Goal: Task Accomplishment & Management: Manage account settings

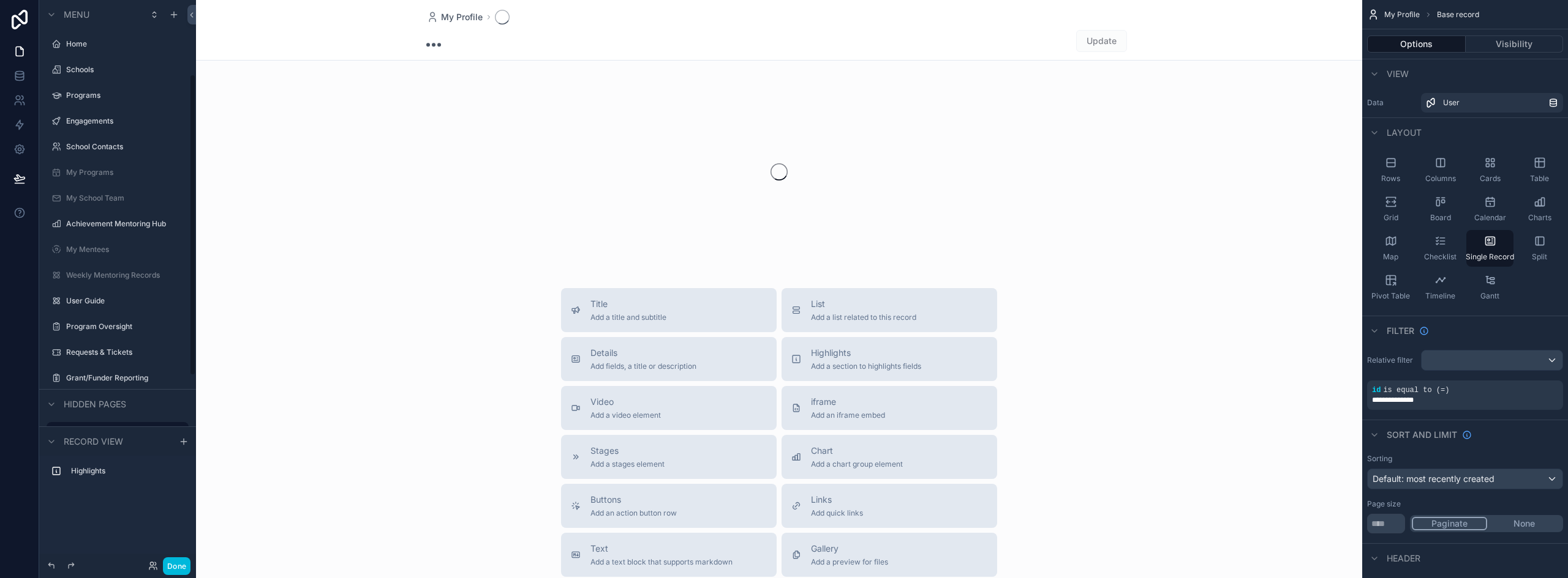
scroll to position [138, 0]
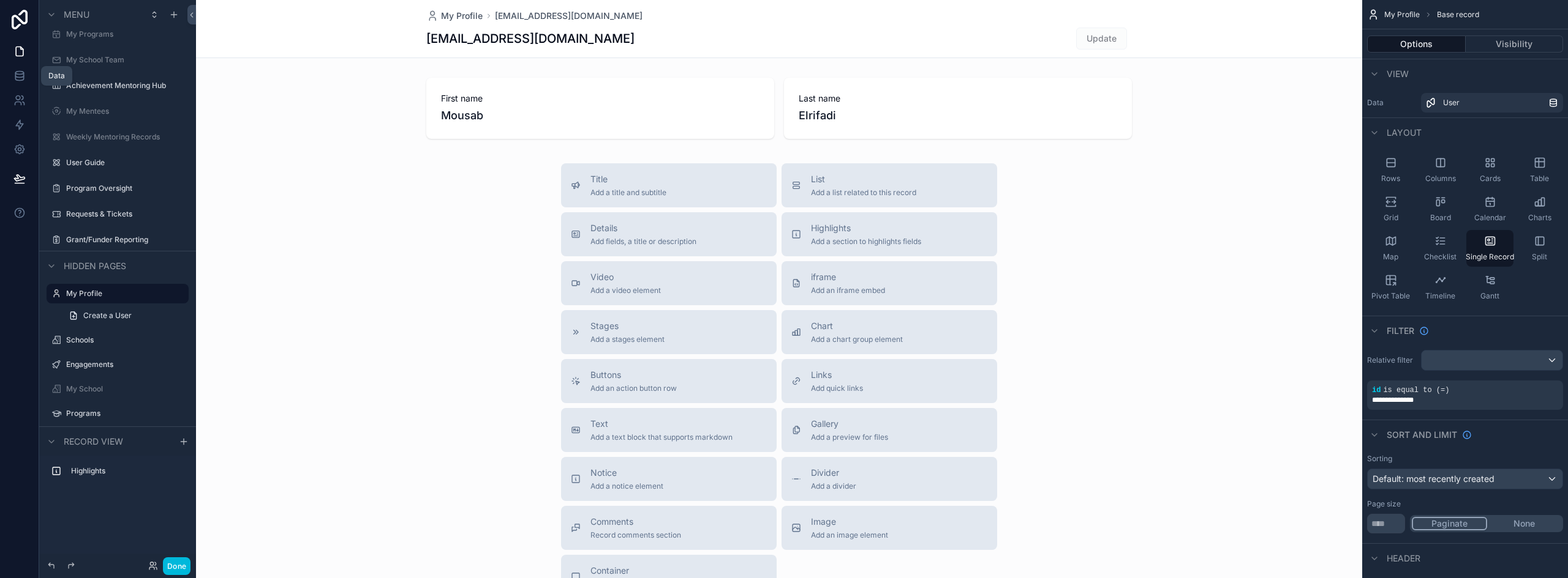
click at [20, 72] on icon at bounding box center [20, 76] width 13 height 13
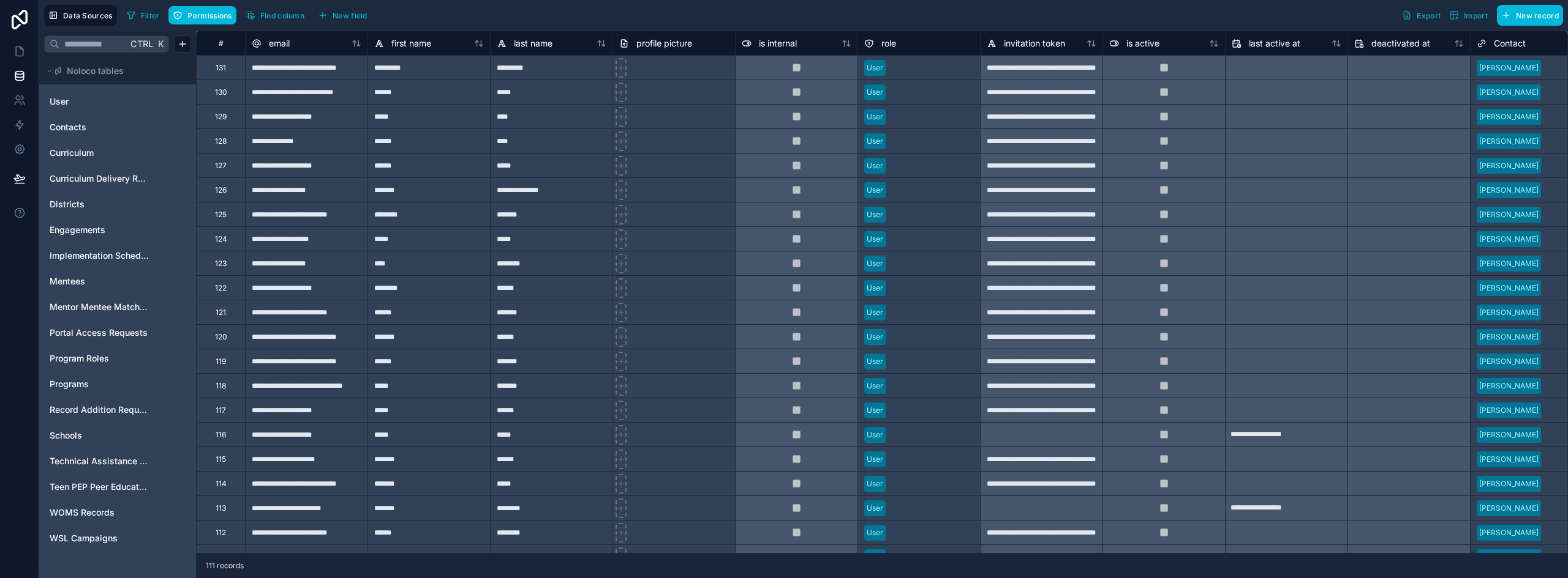
click at [78, 486] on span "Teen PEP Peer Educator Enrollment" at bounding box center [100, 488] width 100 height 13
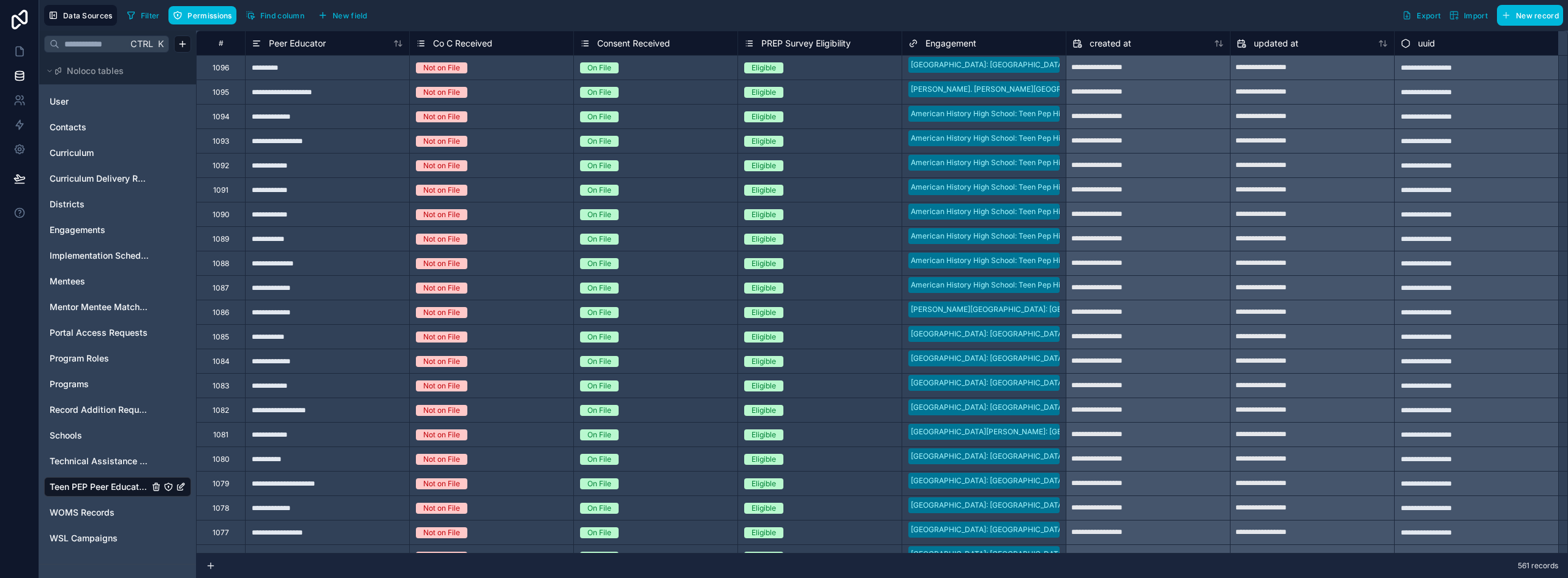
click at [236, 70] on div "1096" at bounding box center [221, 67] width 49 height 24
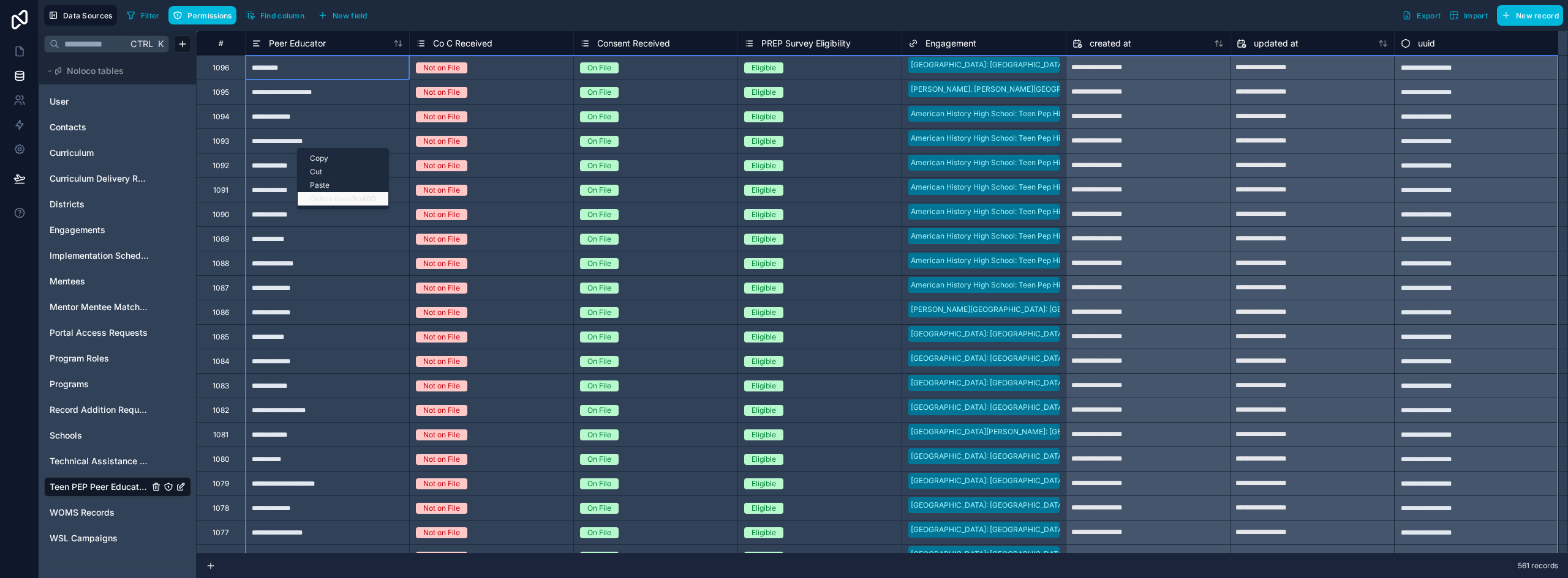
drag, startPoint x: 353, startPoint y: 198, endPoint x: 339, endPoint y: 199, distance: 14.0
click at [339, 199] on div "Delete rows 1 to 400" at bounding box center [343, 198] width 91 height 14
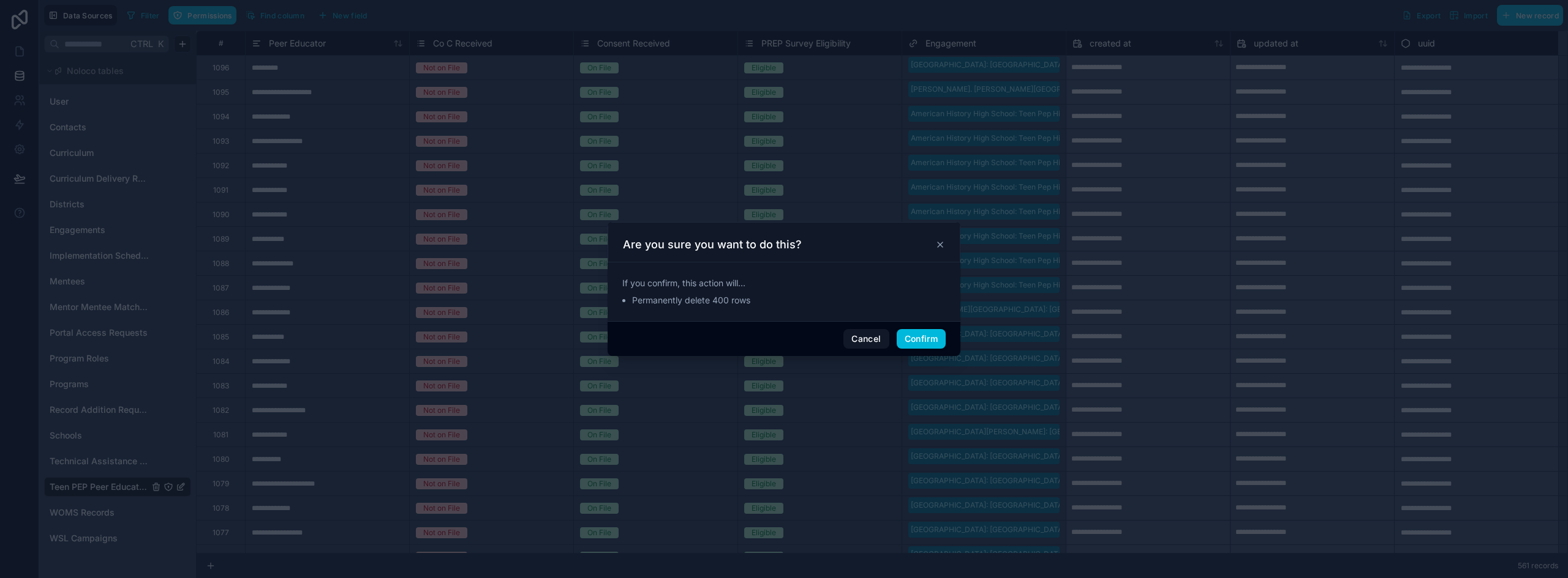
click at [921, 340] on button "Confirm" at bounding box center [922, 339] width 49 height 20
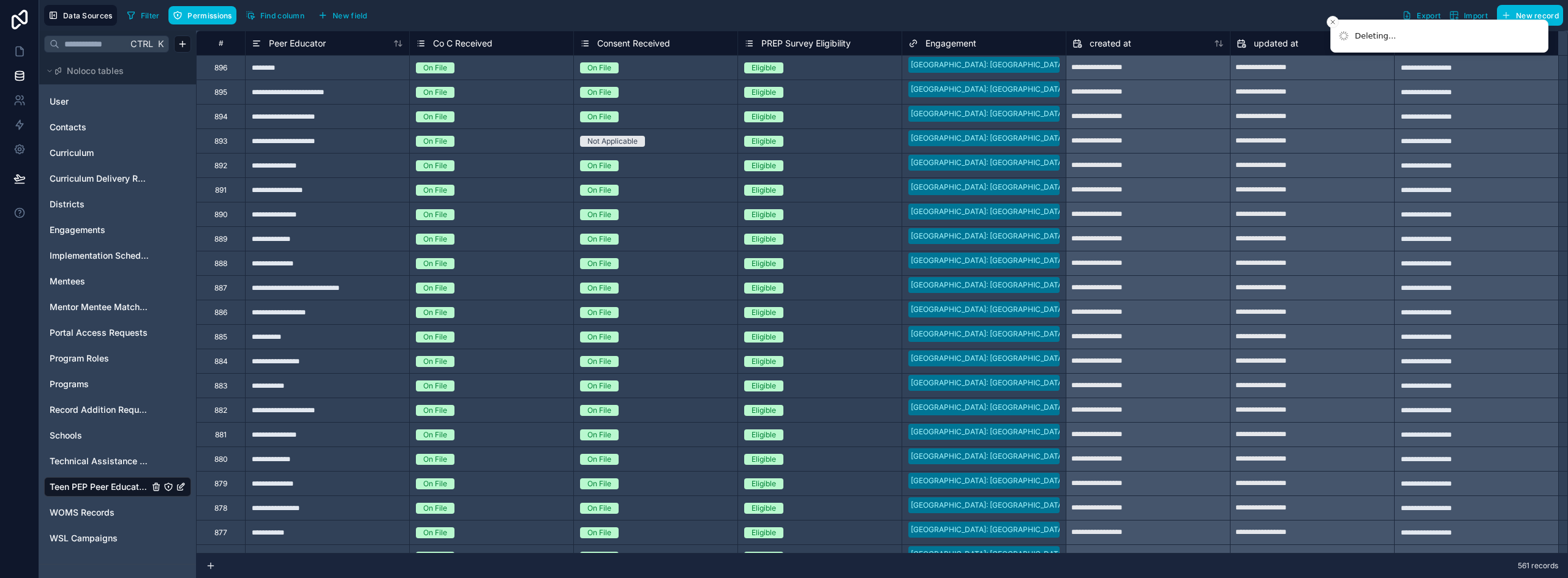
type input "**********"
click at [91, 461] on span "Technical Assistance Logs" at bounding box center [100, 461] width 100 height 13
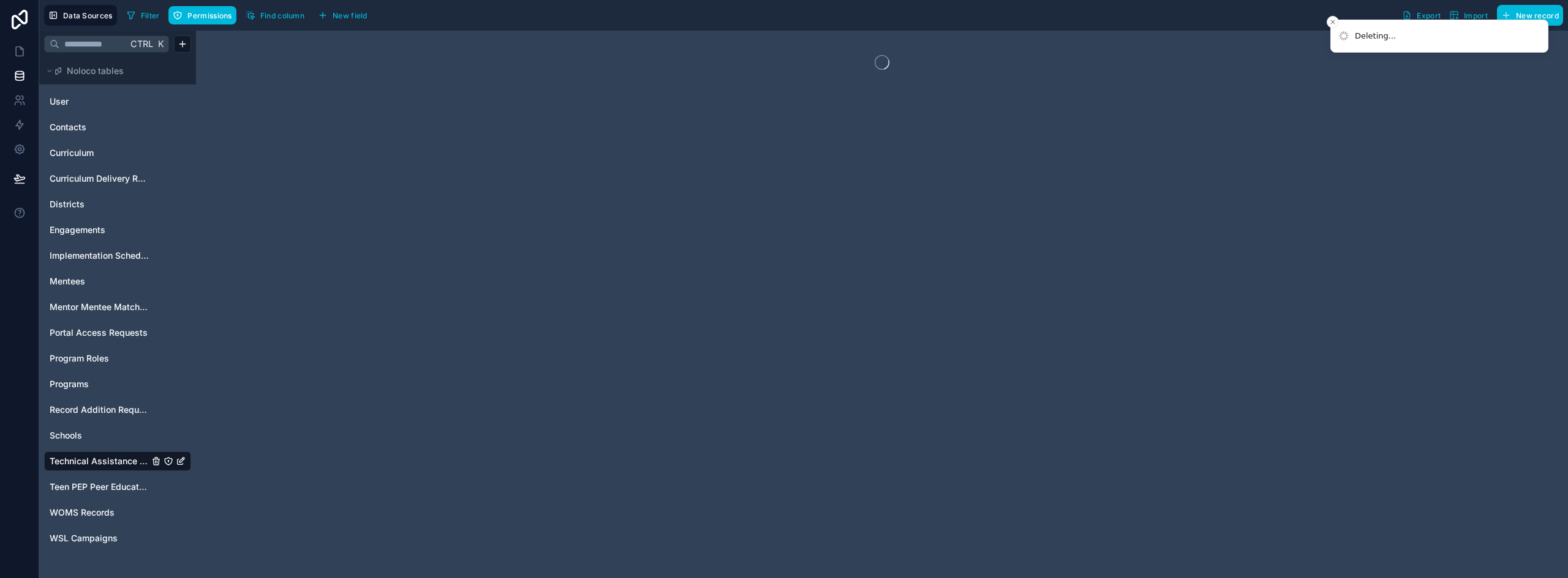
click at [103, 489] on span "Teen PEP Peer Educator Enrollment" at bounding box center [100, 488] width 100 height 13
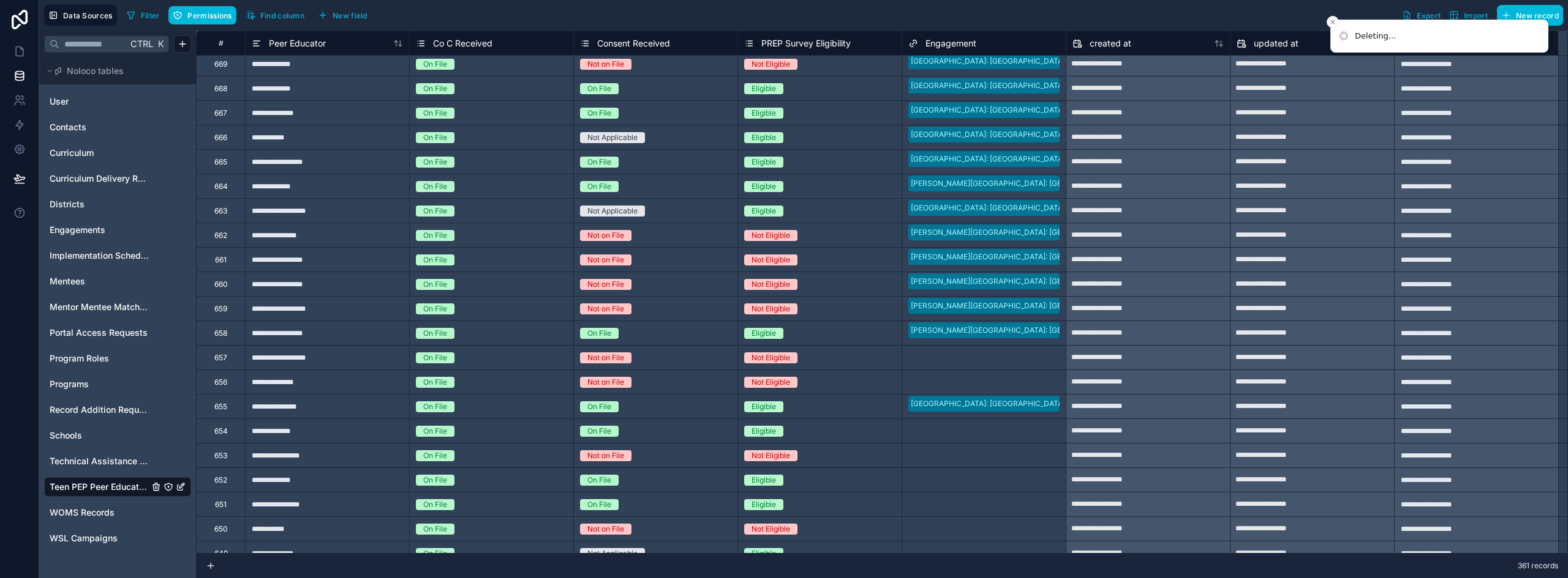
scroll to position [9295, 0]
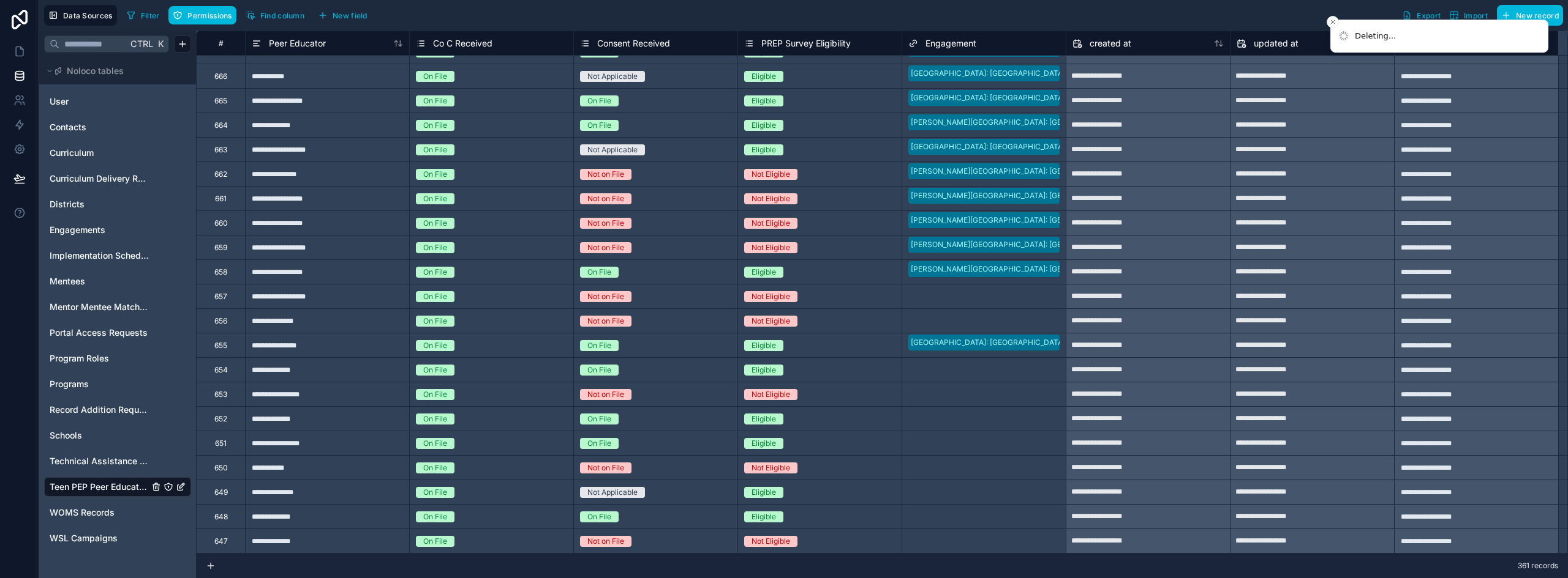
click at [232, 546] on div "647" at bounding box center [221, 541] width 49 height 24
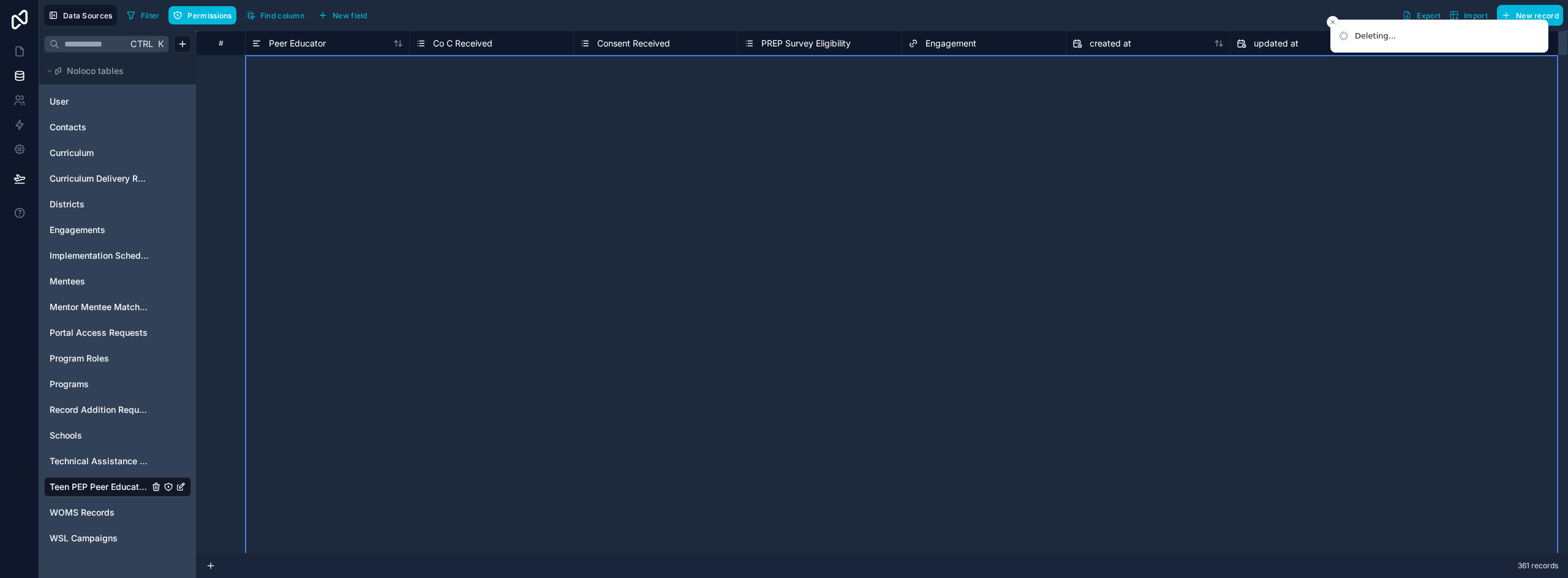
scroll to position [9295, 0]
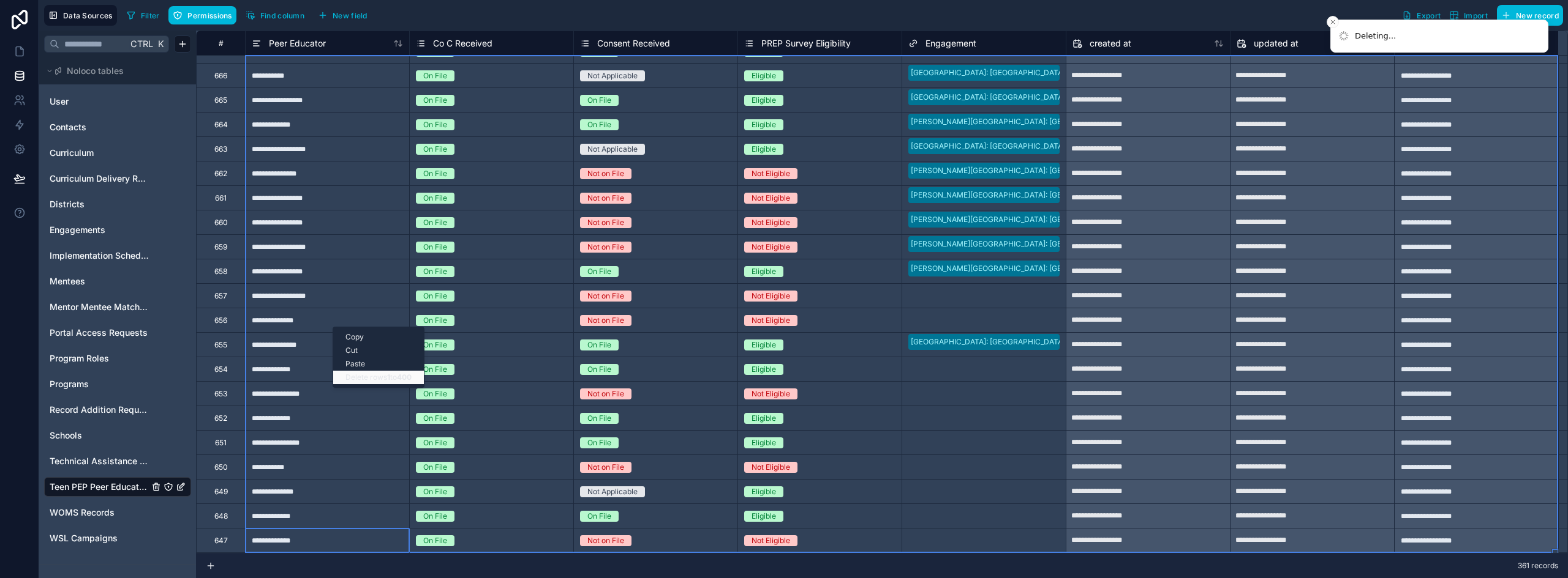
click at [386, 378] on div "Delete rows 1 to 400" at bounding box center [378, 377] width 91 height 14
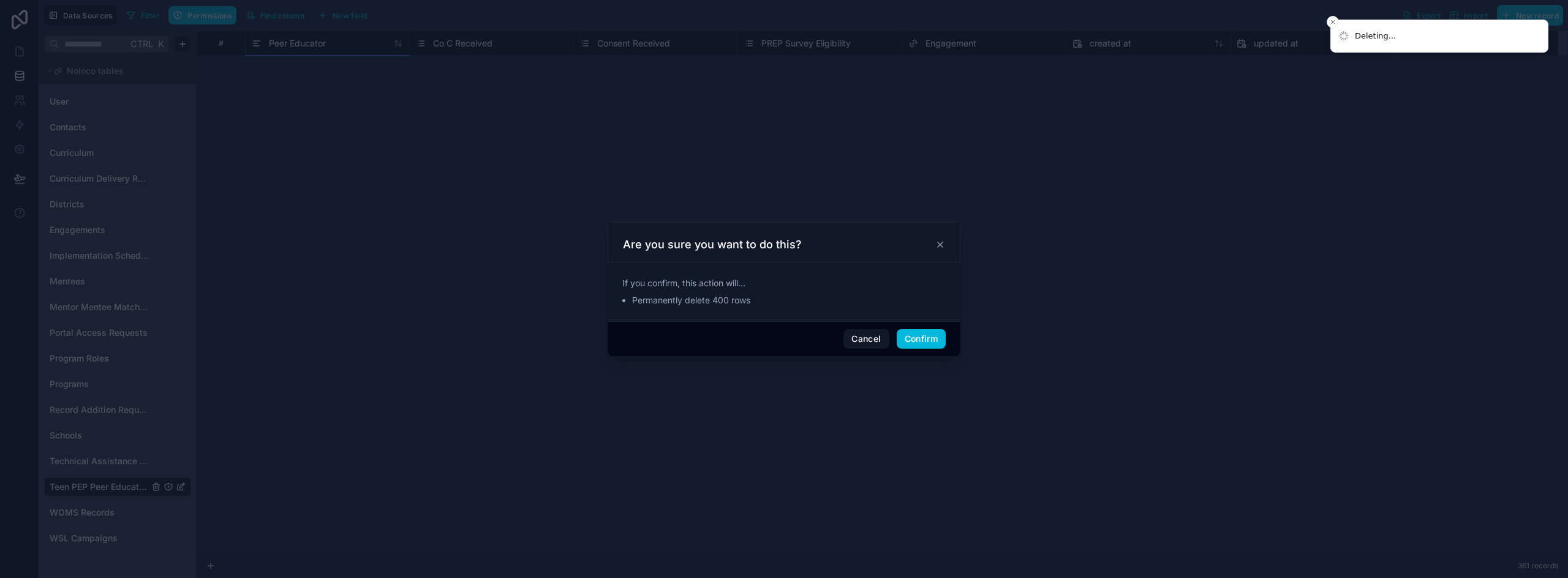
scroll to position [0, 0]
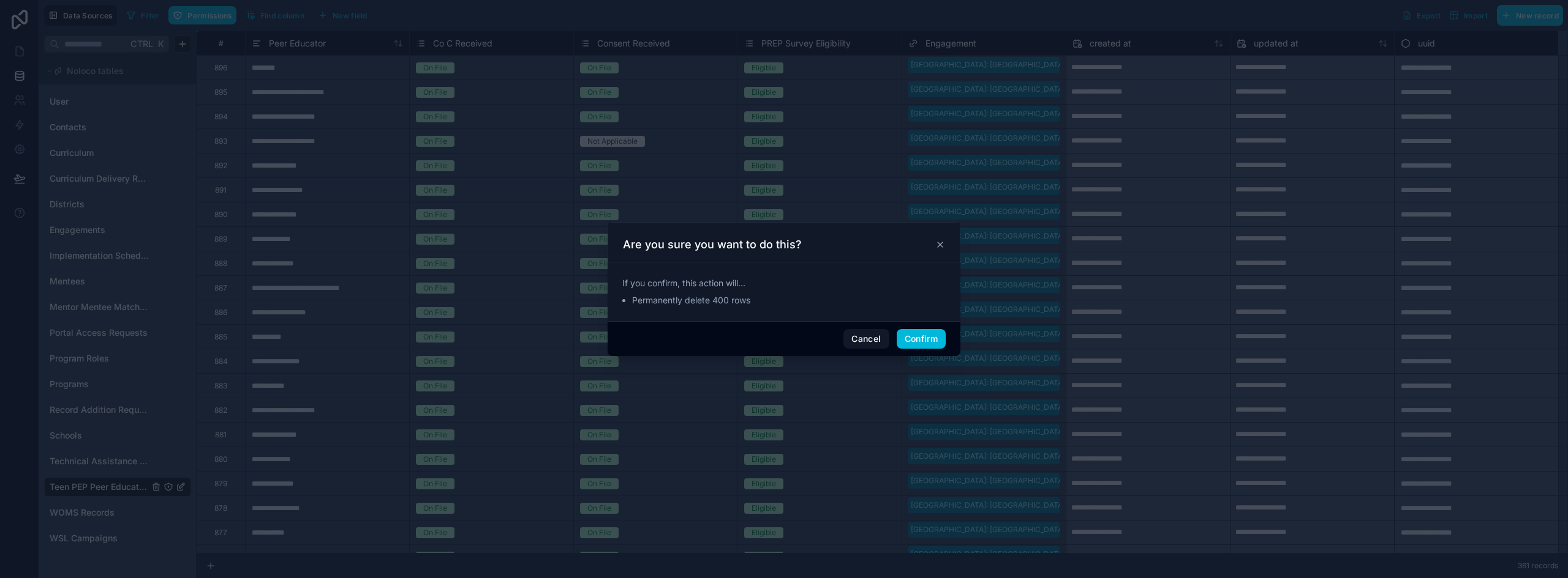
click at [939, 337] on button "Confirm" at bounding box center [922, 339] width 49 height 20
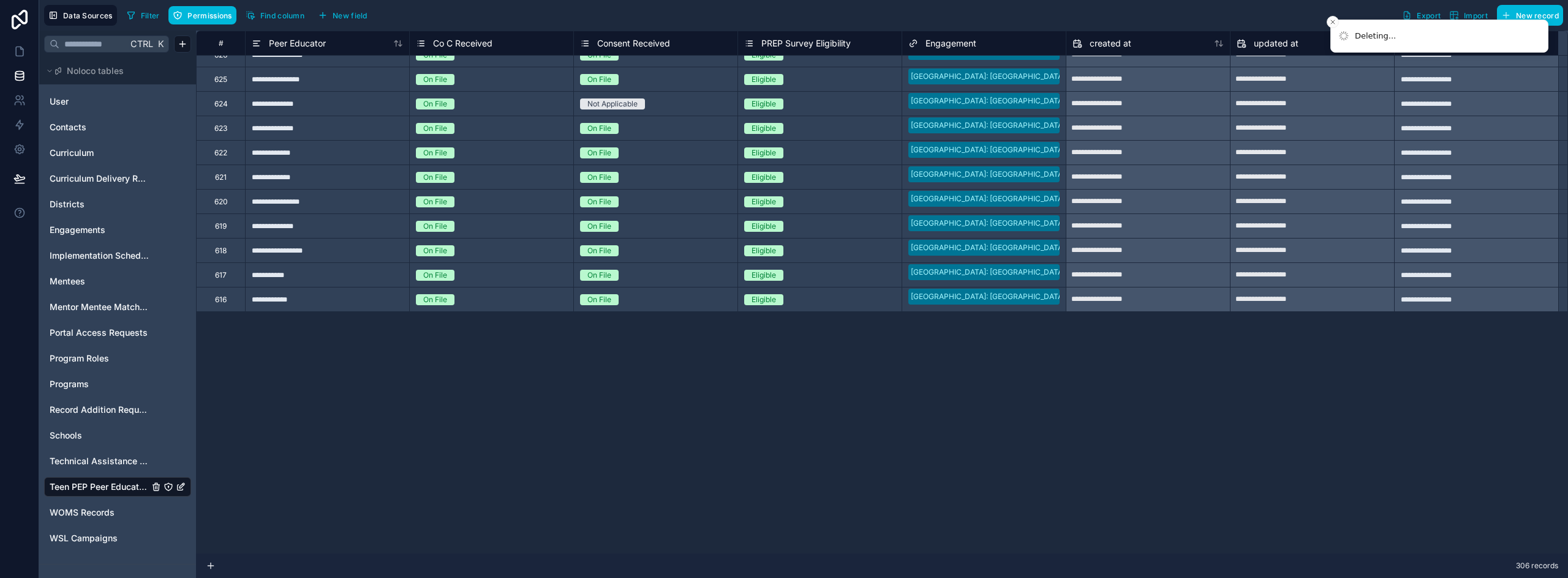
scroll to position [122, 0]
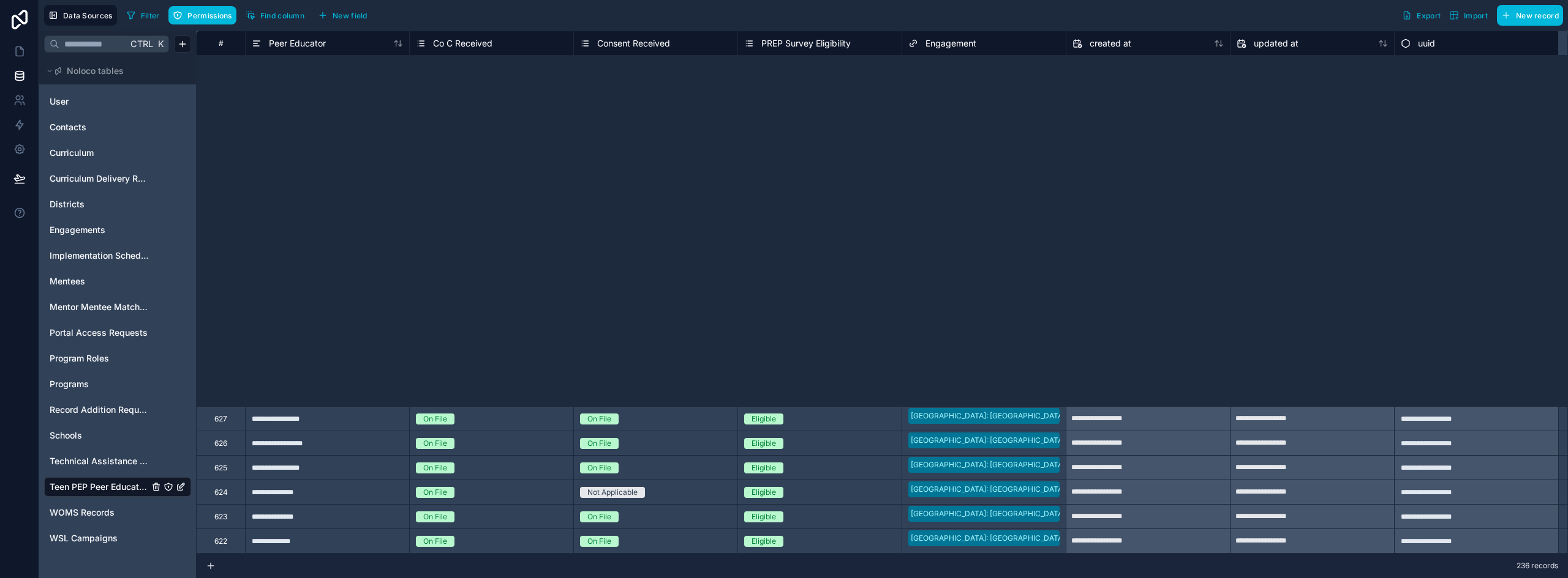
scroll to position [6846, 0]
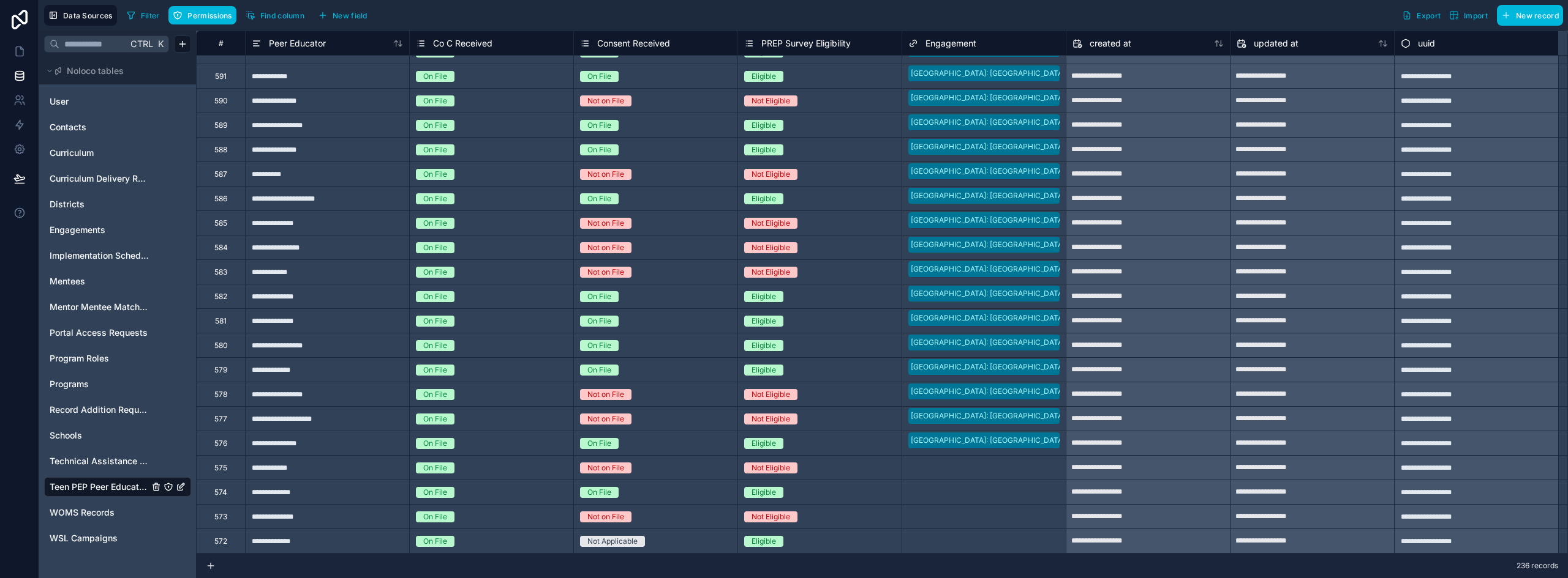
click at [237, 542] on div "572" at bounding box center [221, 541] width 49 height 24
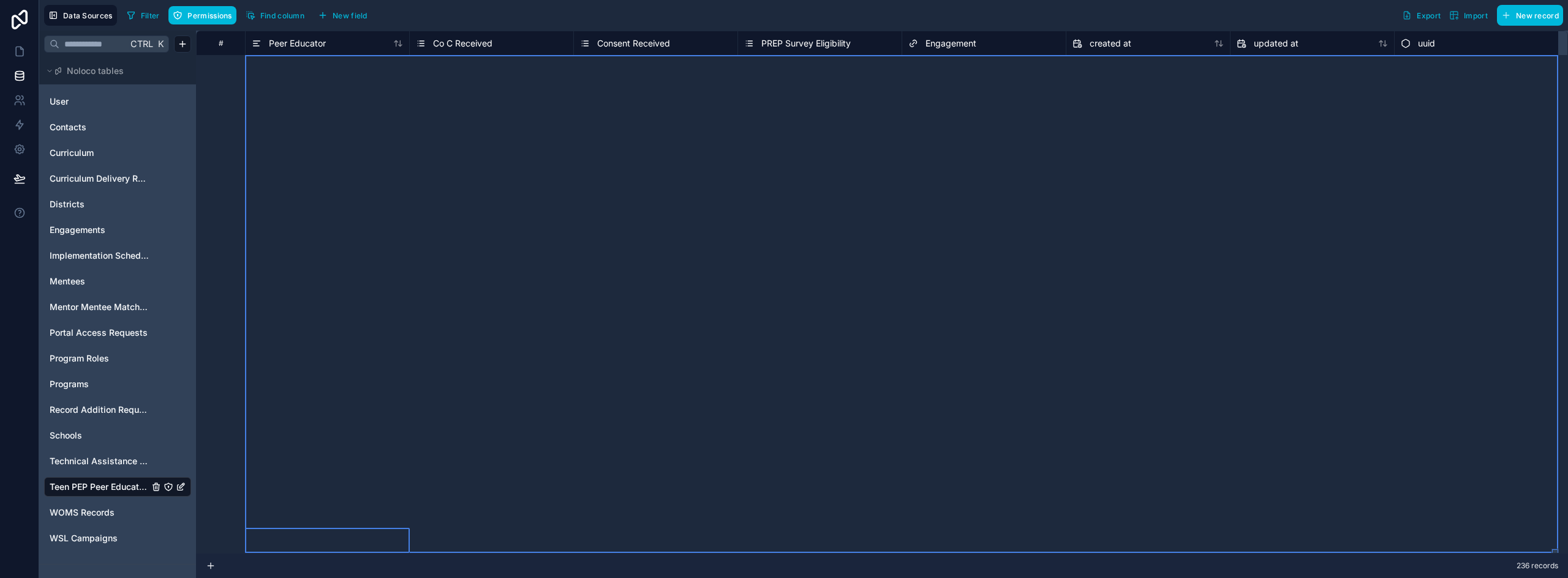
scroll to position [0, 0]
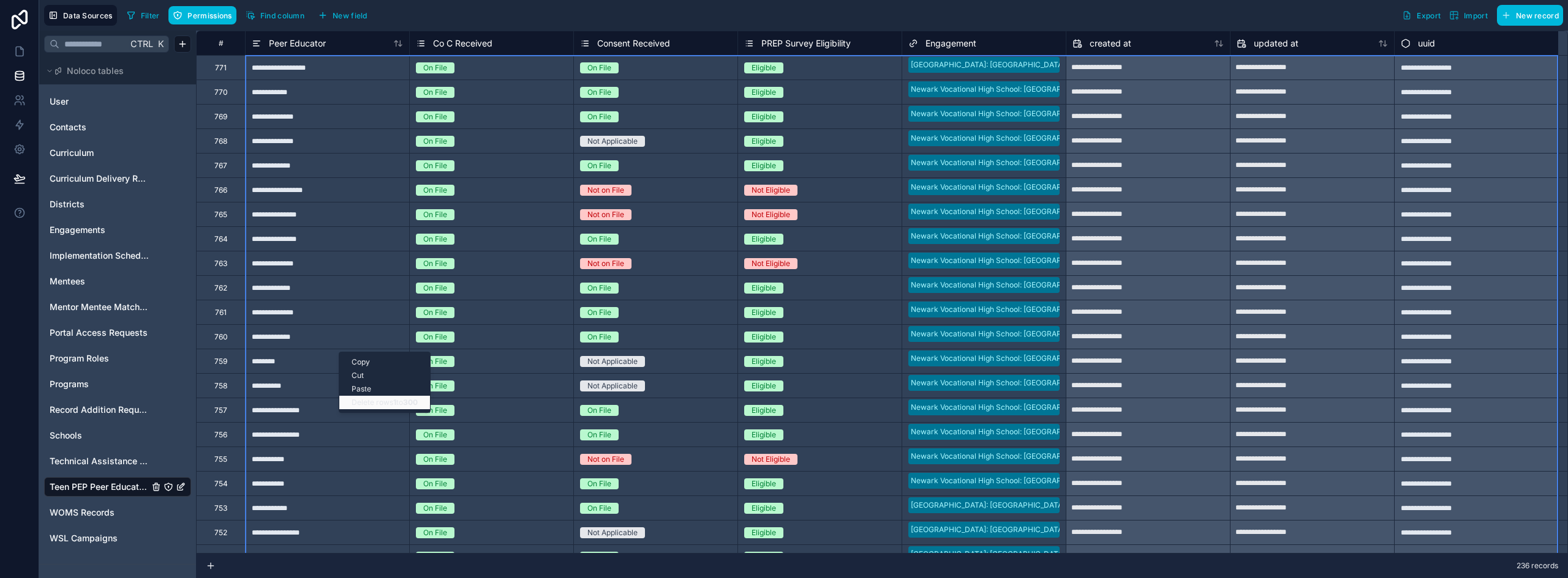
click at [379, 401] on div "Delete rows 1 to 300" at bounding box center [385, 403] width 91 height 14
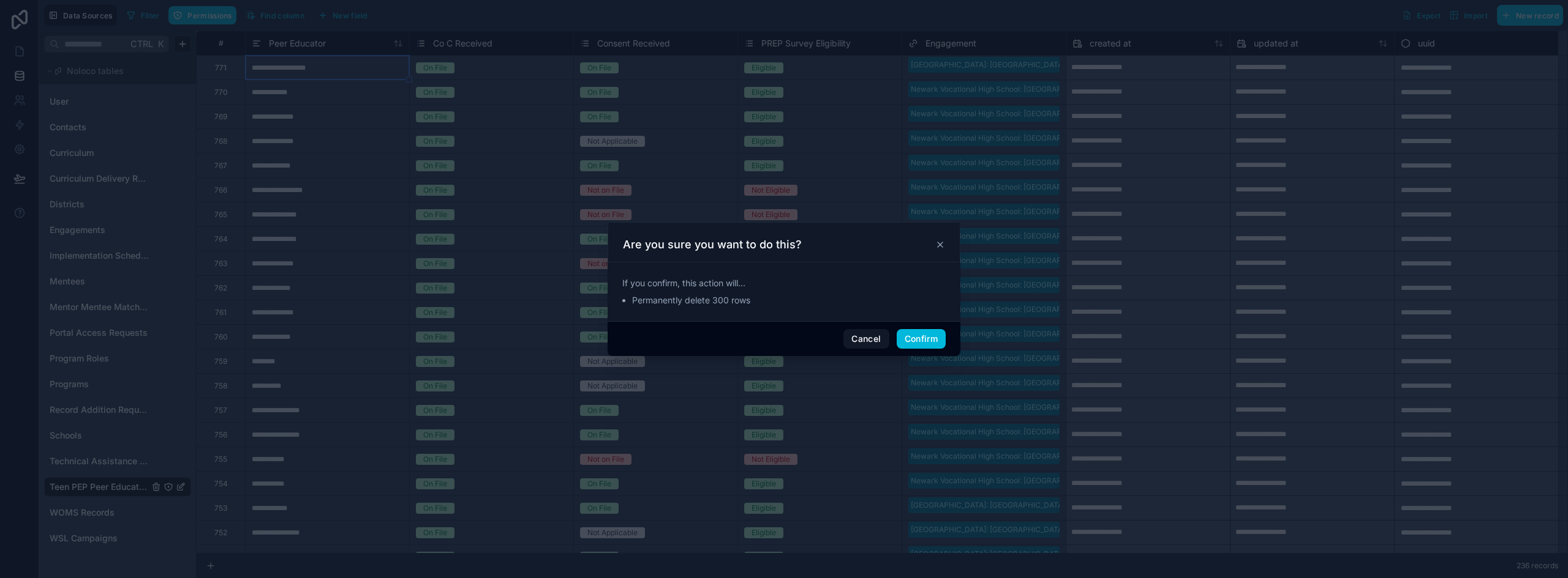
click at [913, 336] on button "Confirm" at bounding box center [922, 339] width 49 height 20
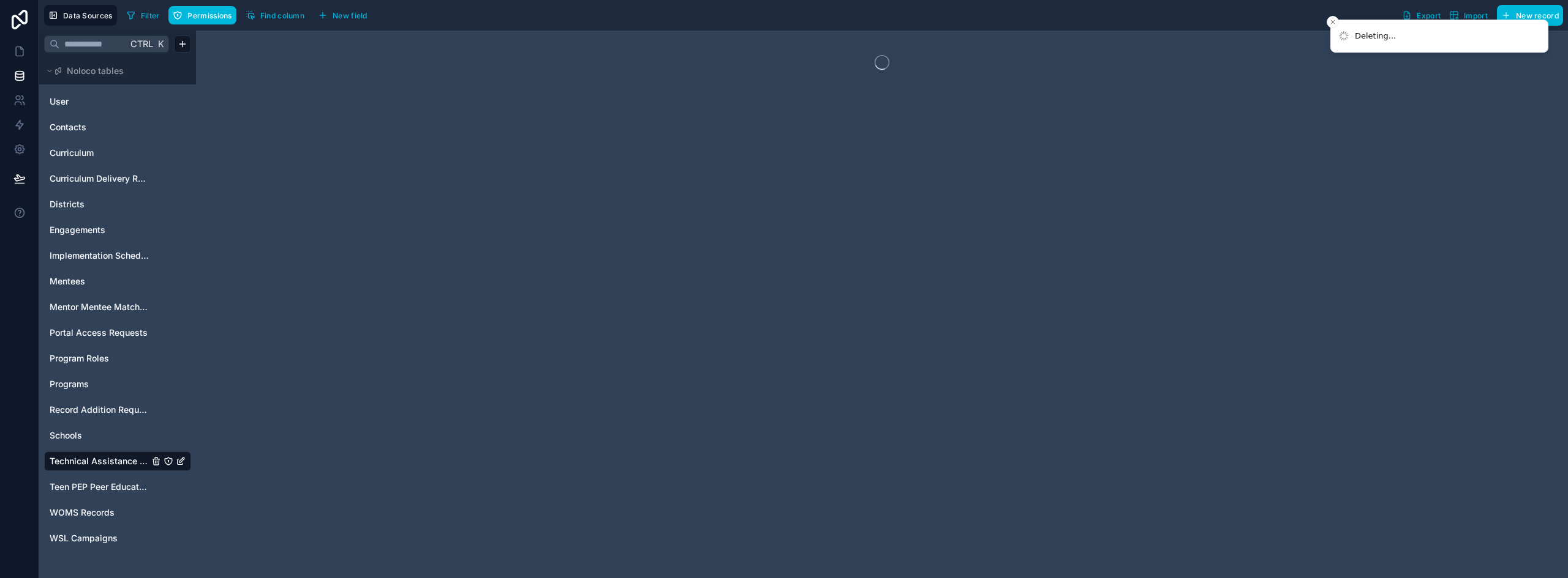
click at [91, 482] on span "Teen PEP Peer Educator Enrollment" at bounding box center [100, 488] width 100 height 13
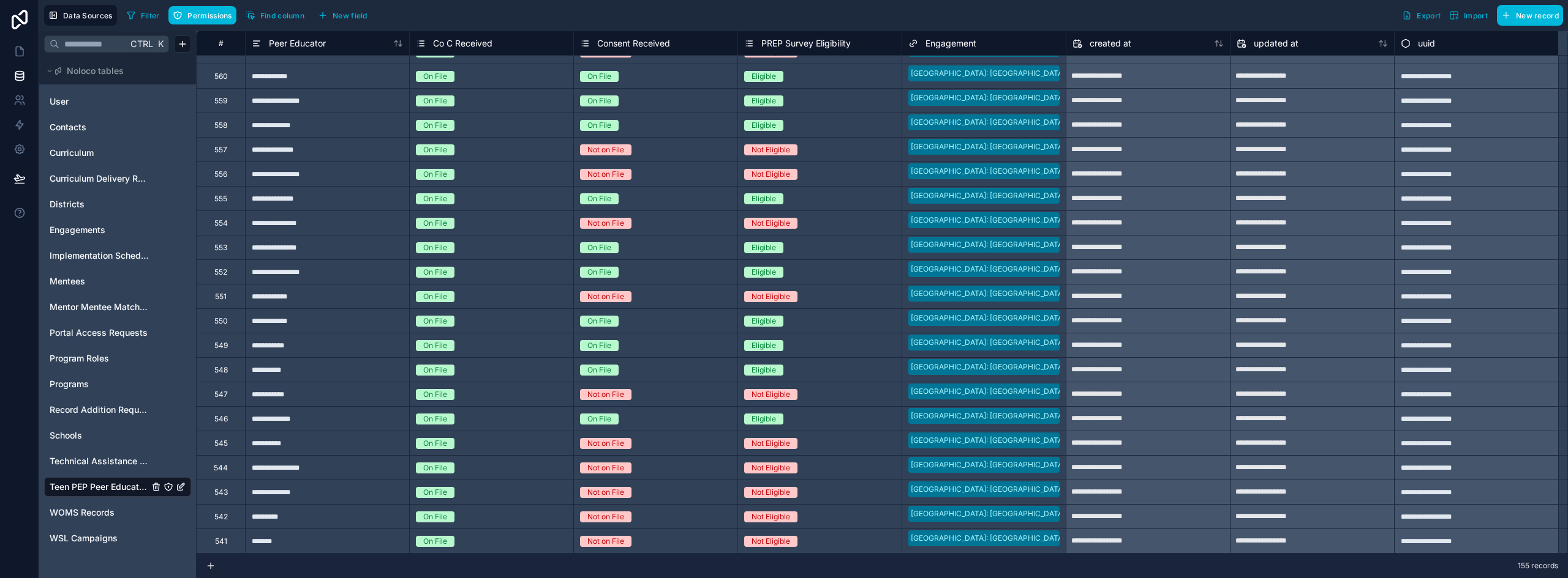
scroll to position [5867, 0]
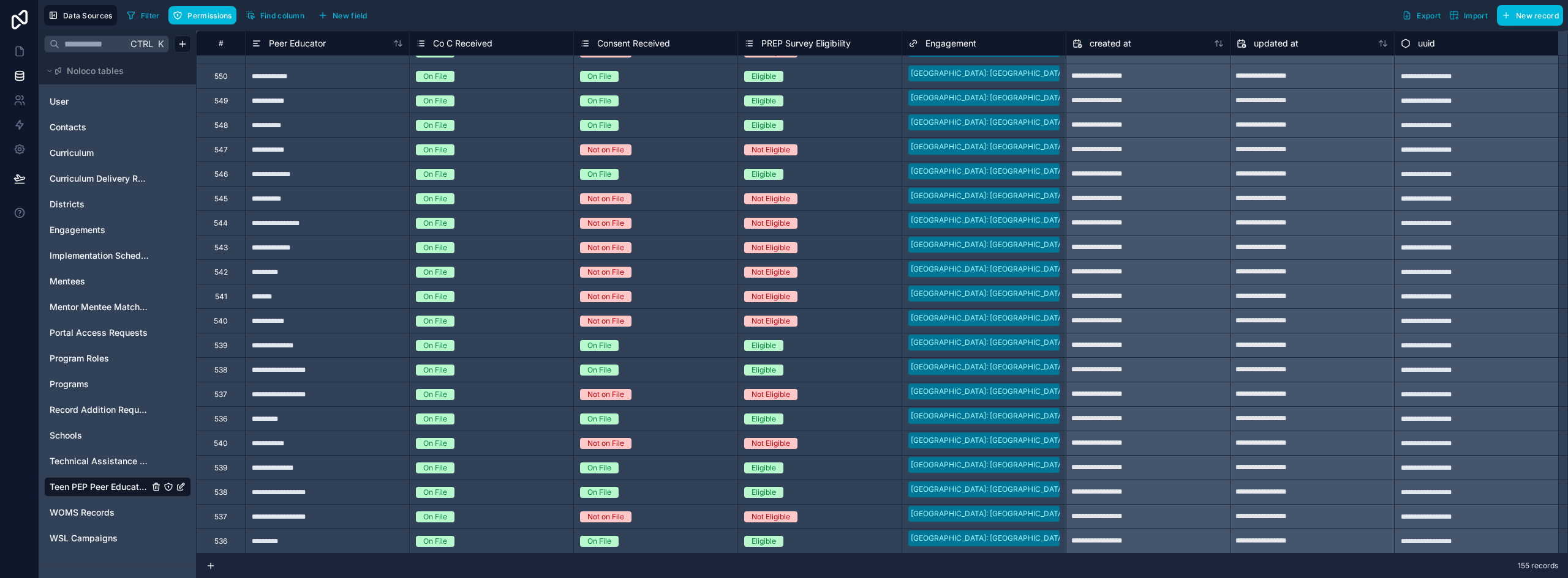
click at [225, 543] on div "536" at bounding box center [221, 541] width 13 height 10
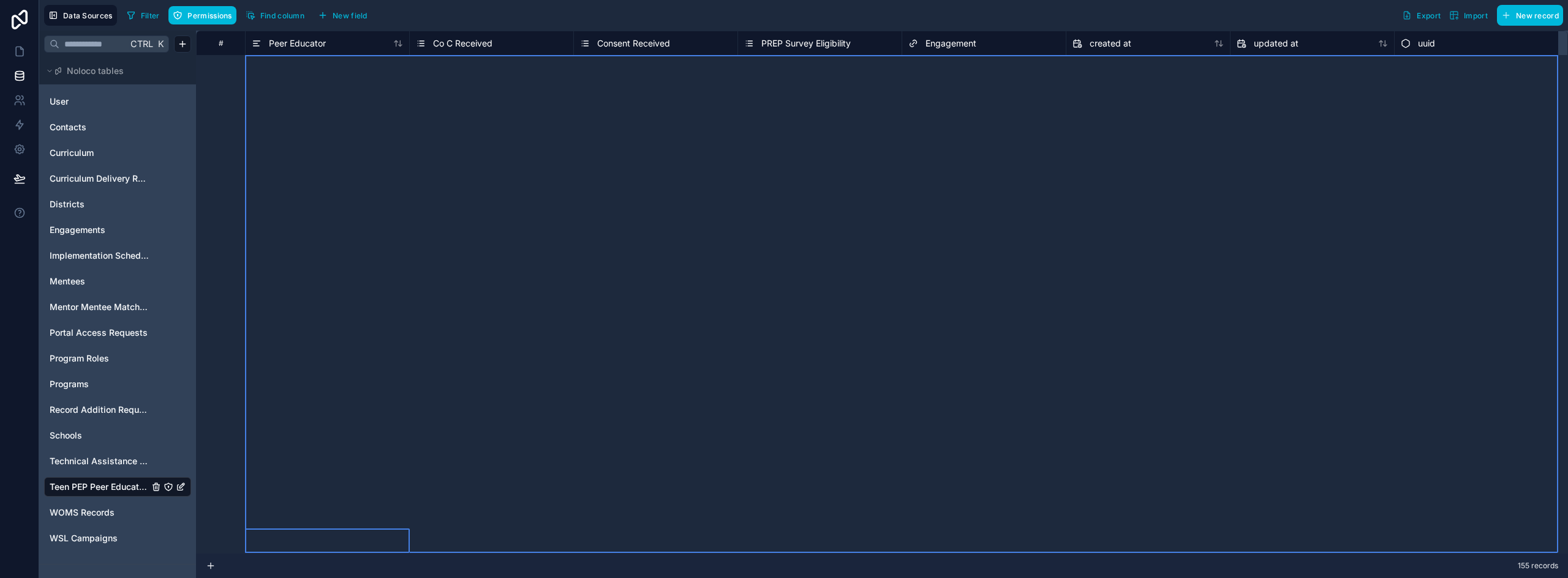
scroll to position [0, 0]
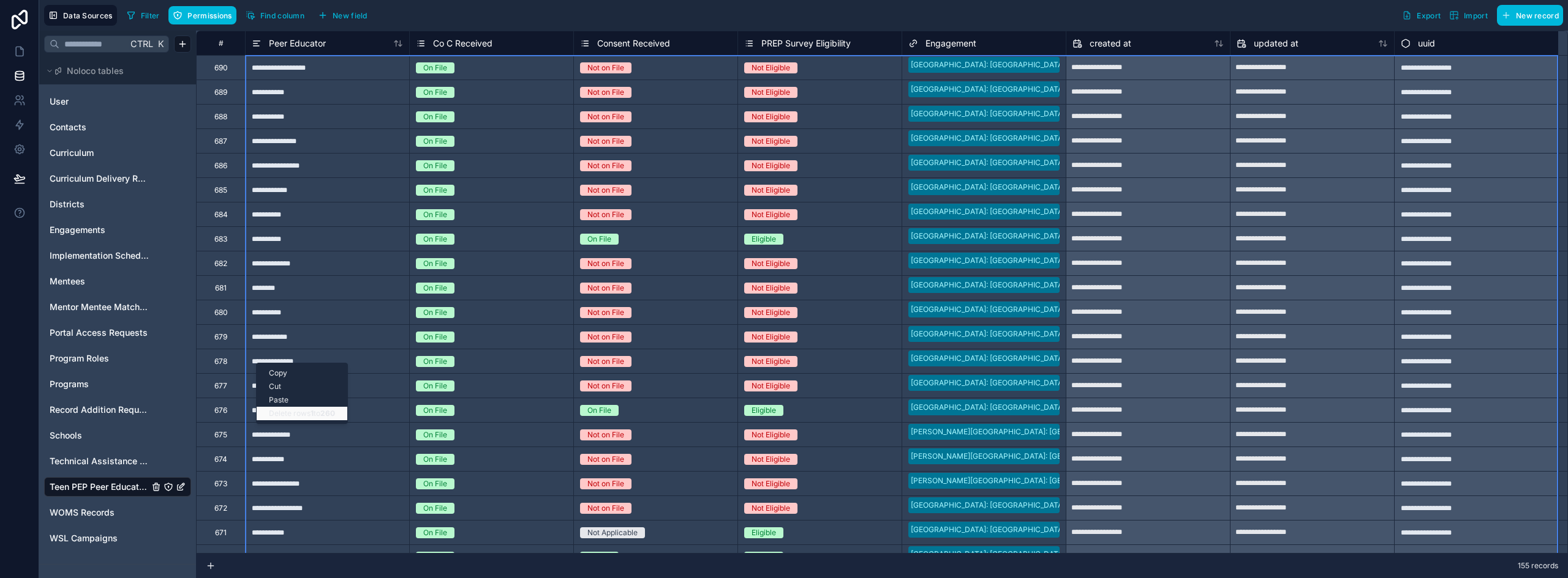
click at [297, 413] on div "Delete rows 1 to 260" at bounding box center [302, 413] width 91 height 14
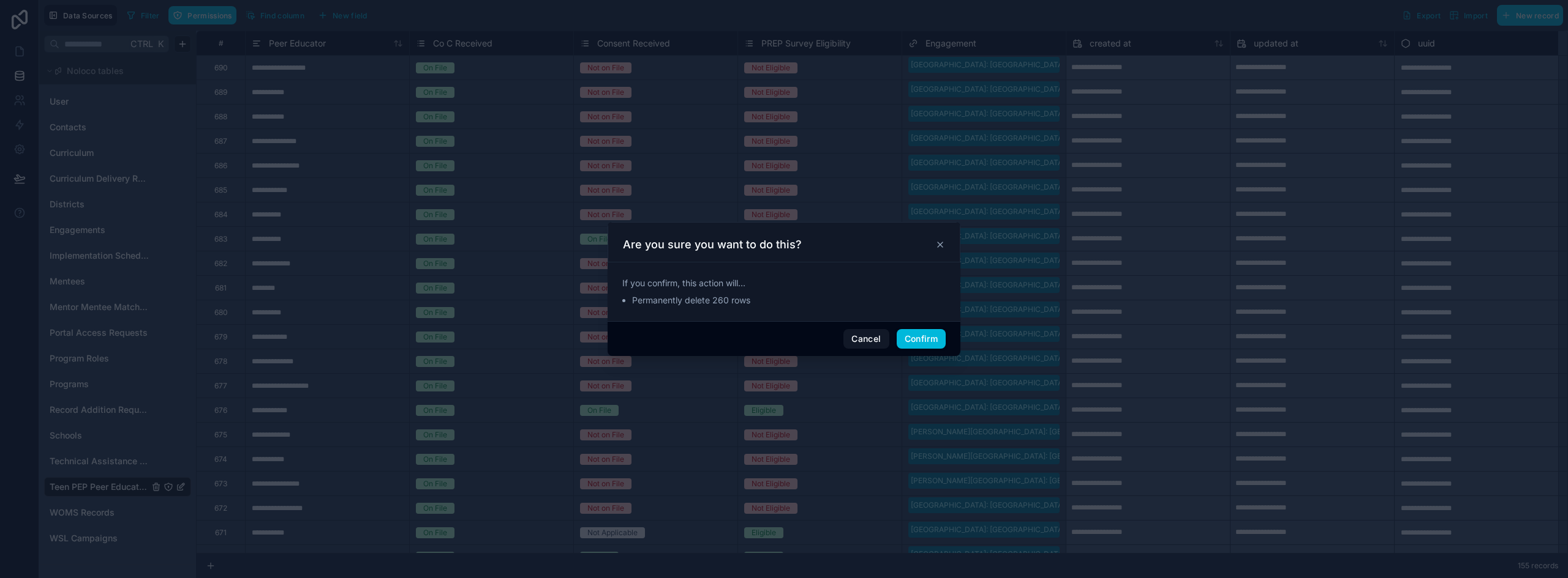
click at [937, 335] on button "Confirm" at bounding box center [922, 339] width 49 height 20
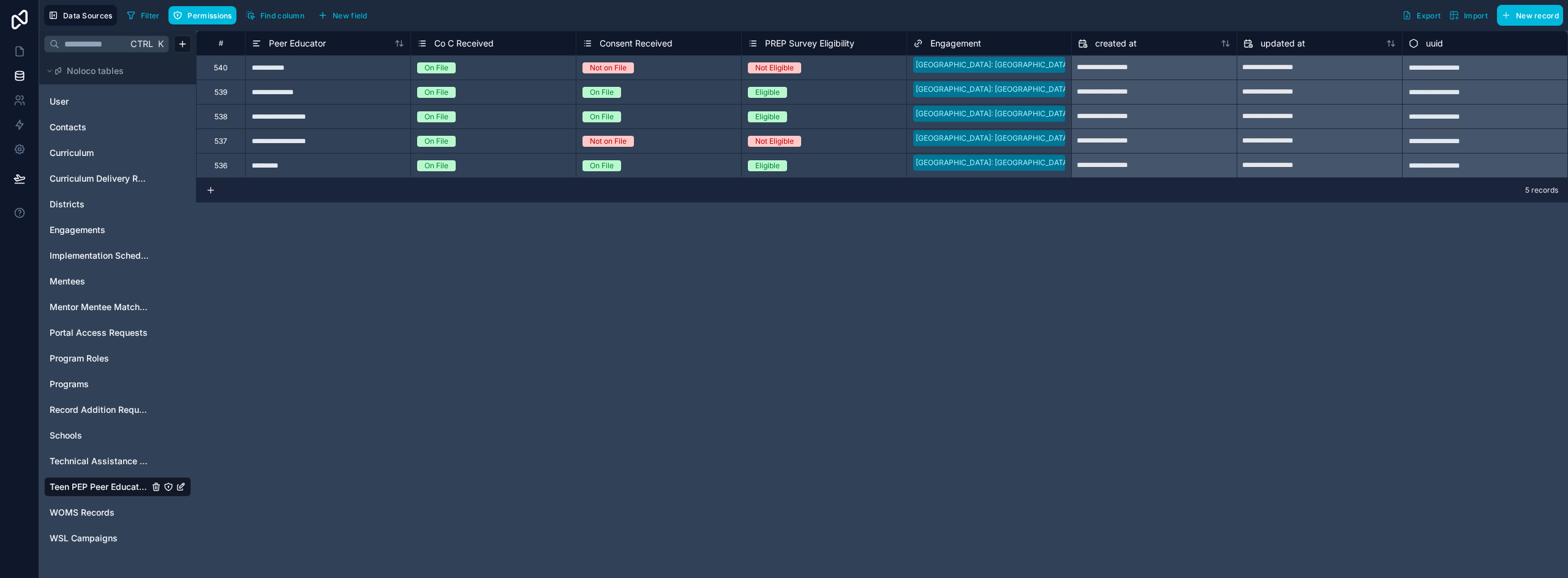
click at [230, 71] on div "540" at bounding box center [221, 67] width 49 height 24
drag, startPoint x: 237, startPoint y: 72, endPoint x: 234, endPoint y: 168, distance: 96.0
click at [234, 168] on div "**********" at bounding box center [882, 104] width 1372 height 147
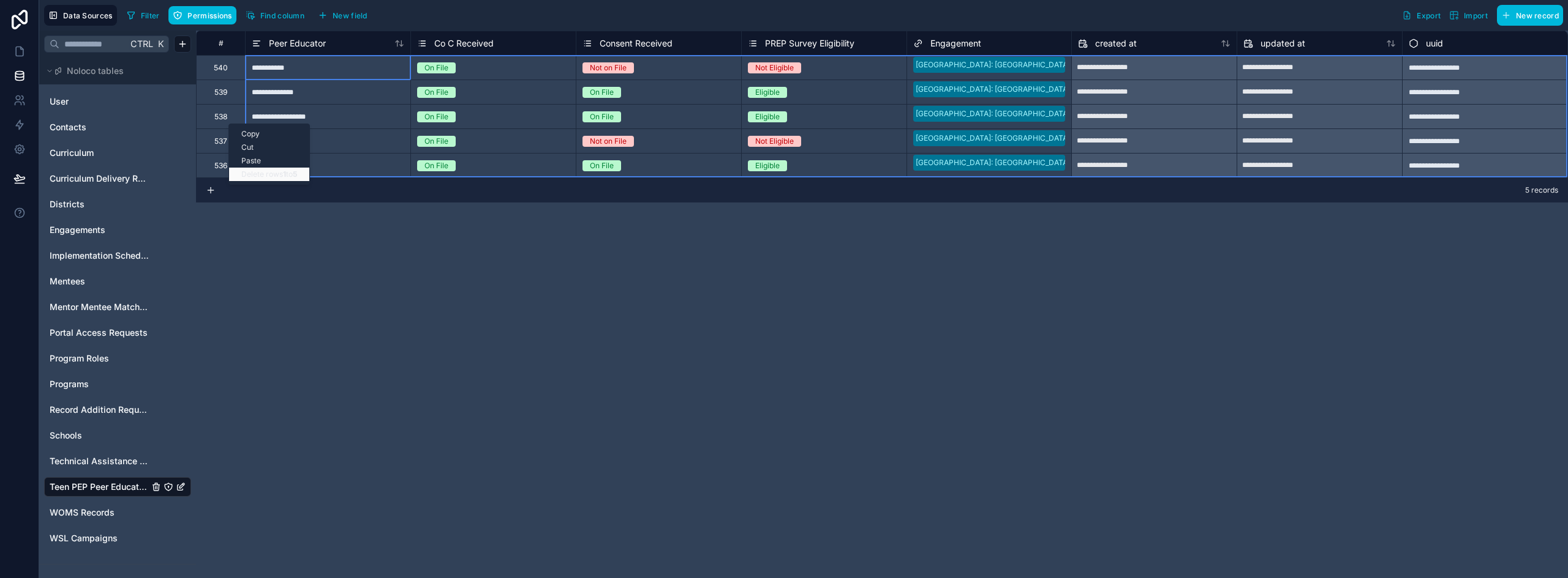
click at [272, 175] on div "Delete rows 1 to 5" at bounding box center [269, 174] width 81 height 14
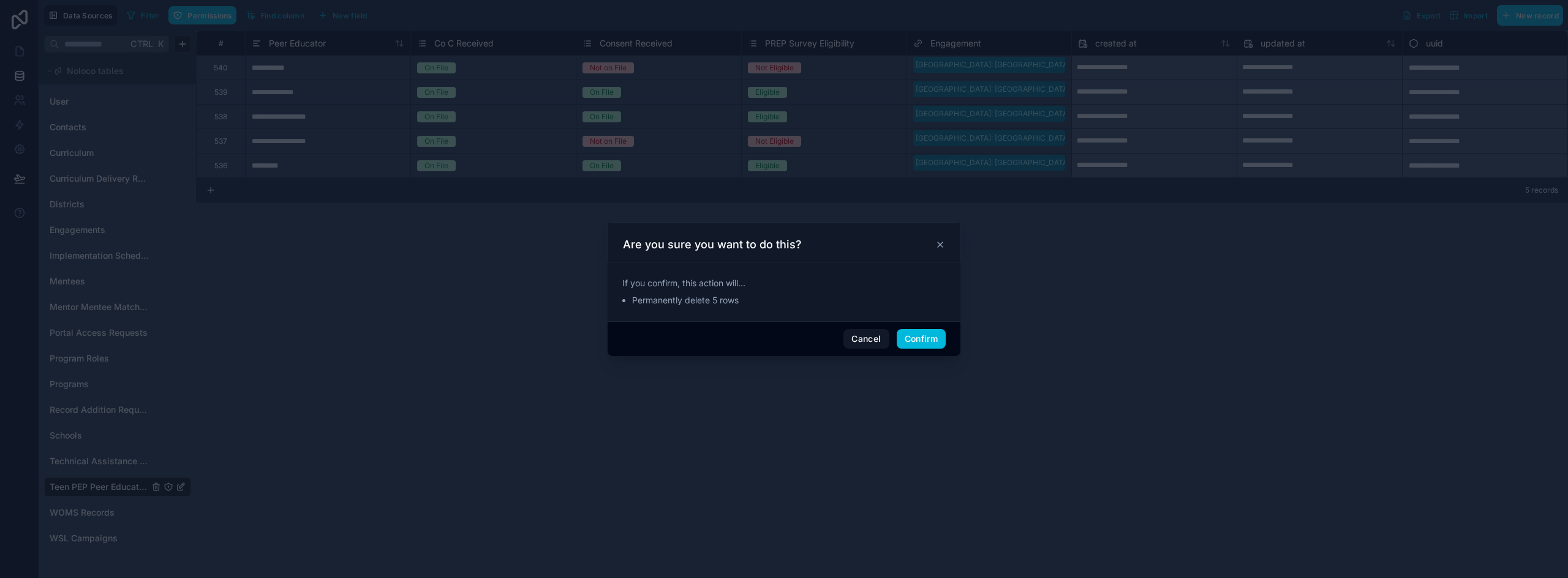
click at [919, 342] on button "Confirm" at bounding box center [922, 339] width 49 height 20
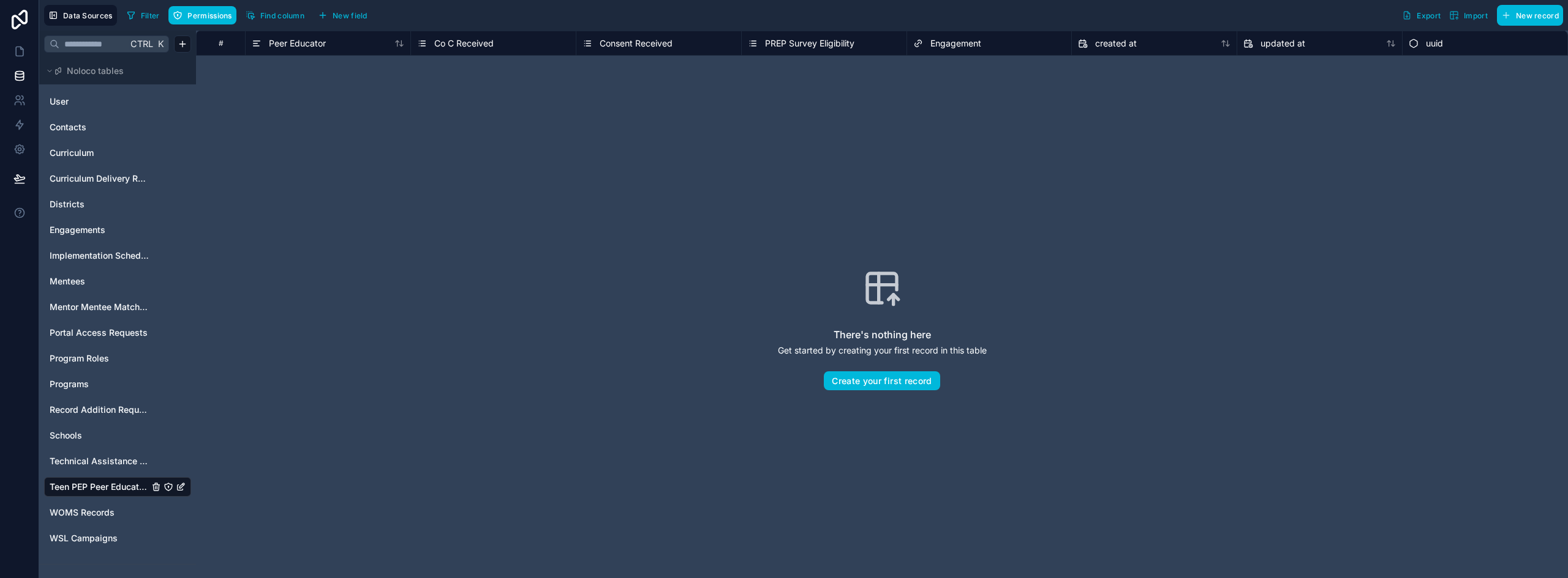
click at [1462, 19] on span "Import" at bounding box center [1468, 15] width 39 height 10
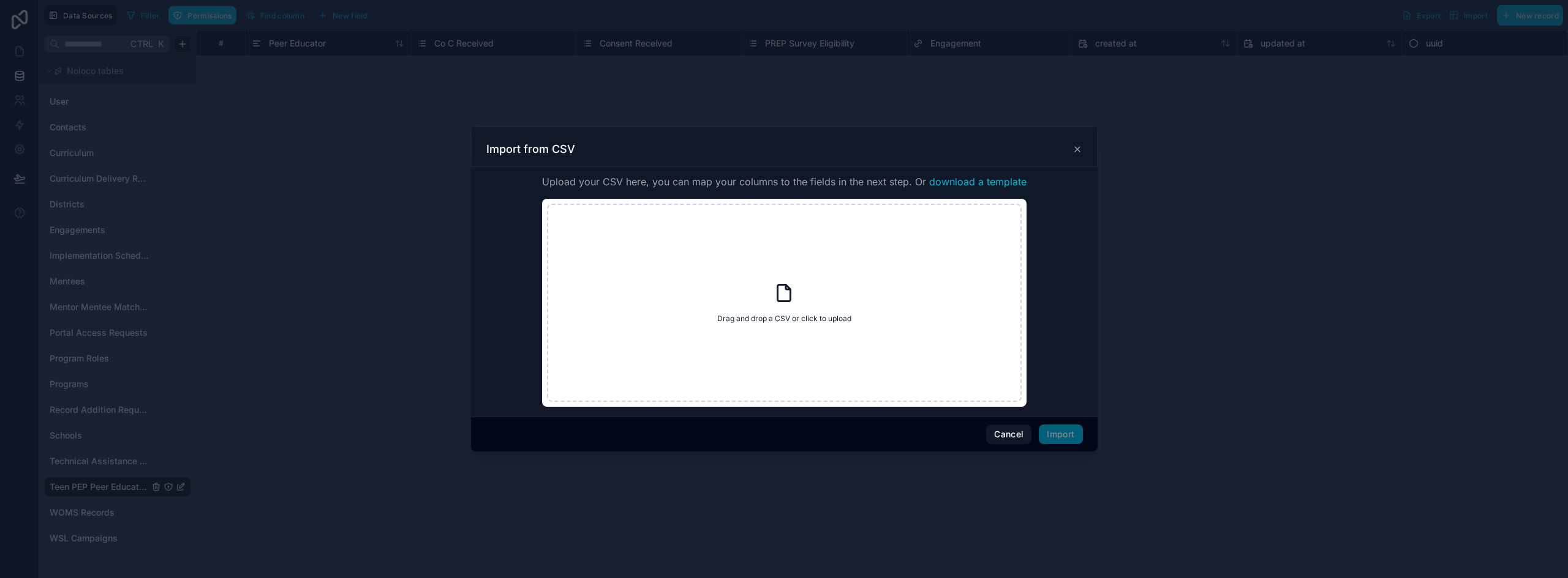
click at [784, 296] on icon at bounding box center [784, 293] width 22 height 22
type input "**********"
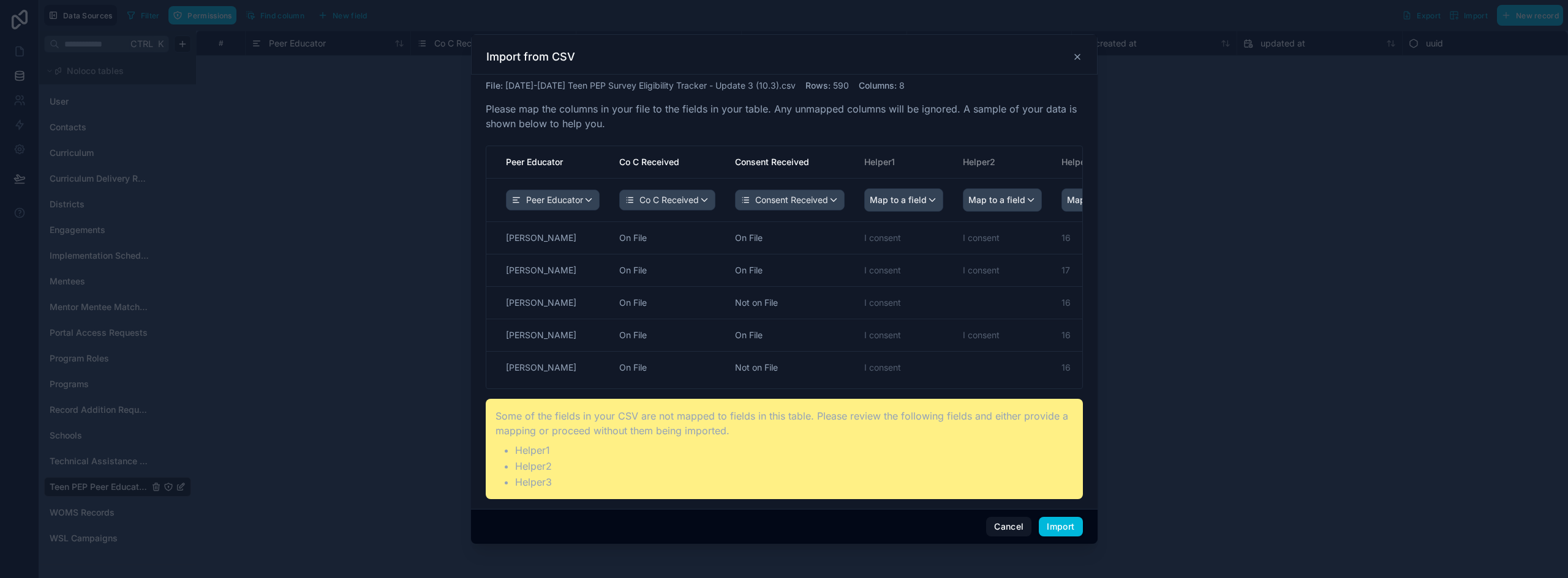
drag, startPoint x: 734, startPoint y: 385, endPoint x: 638, endPoint y: 402, distance: 97.5
click at [638, 402] on div "File : 2025-2026 Teen PEP Survey Eligibility Tracker - Update 3 (10.3).csv Rows…" at bounding box center [785, 289] width 598 height 420
click at [1054, 525] on button "Import" at bounding box center [1061, 527] width 43 height 20
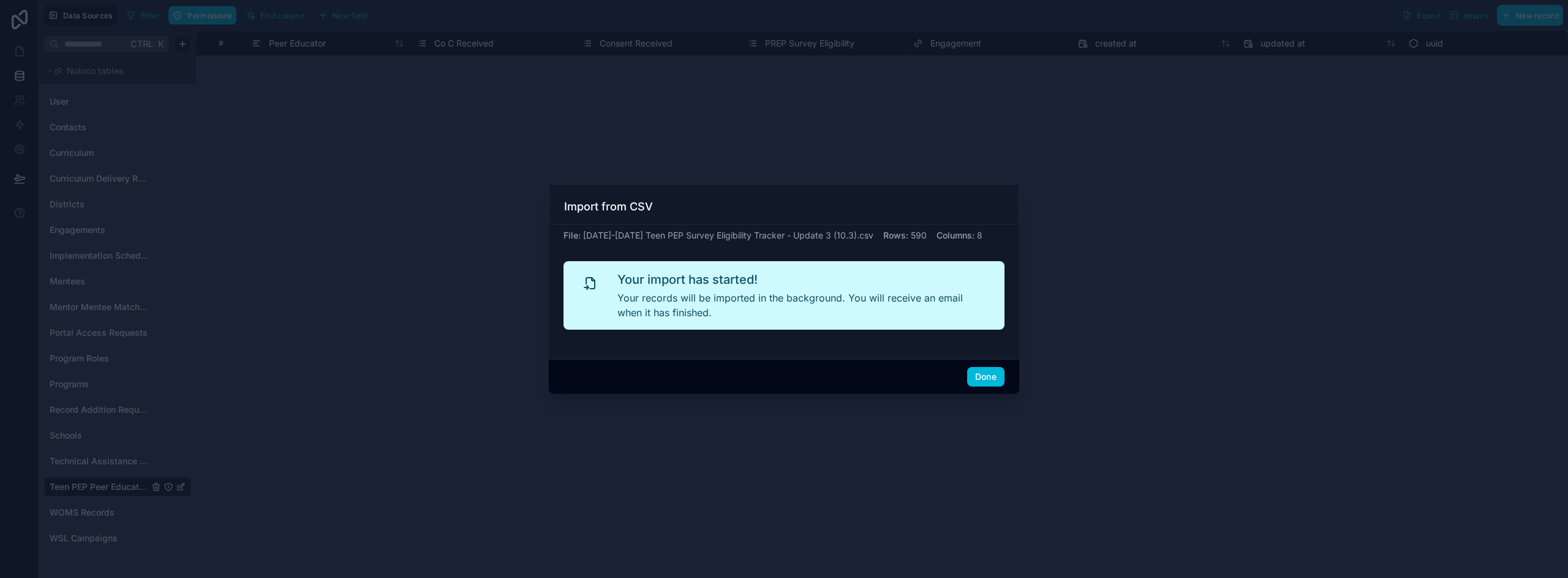
click at [972, 378] on button "Done" at bounding box center [985, 377] width 37 height 20
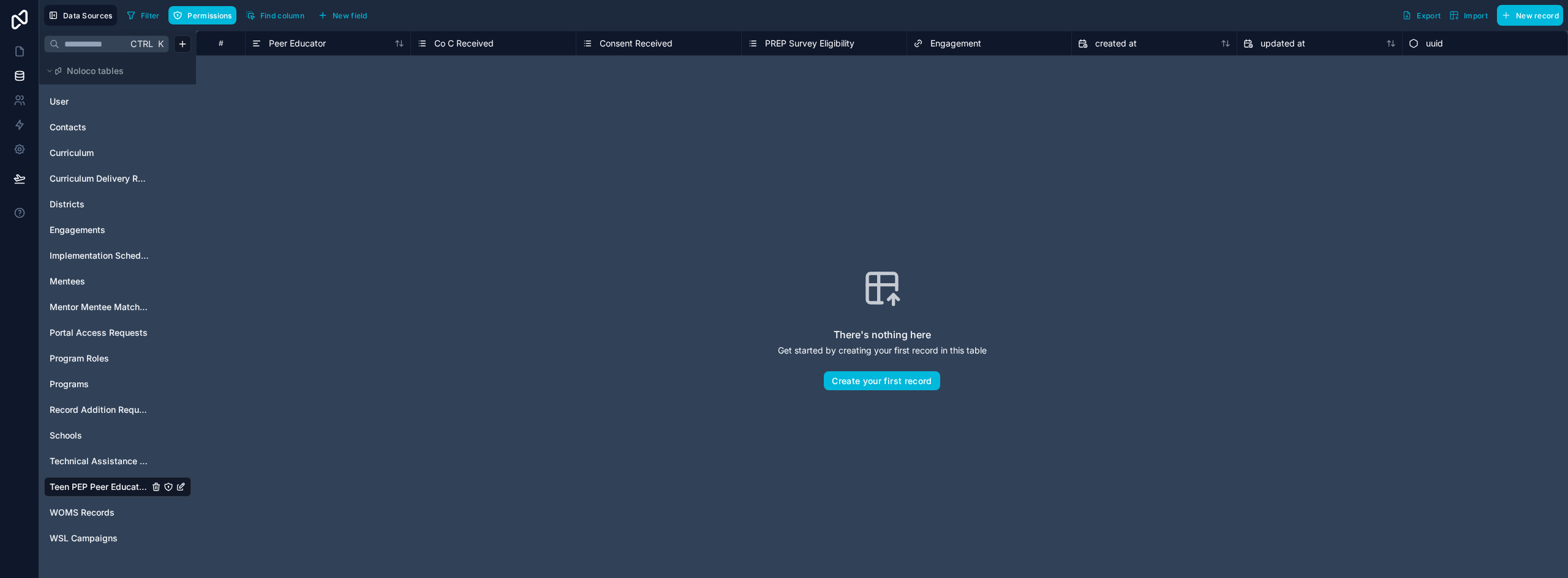
click at [90, 463] on span "Technical Assistance Logs" at bounding box center [100, 461] width 100 height 13
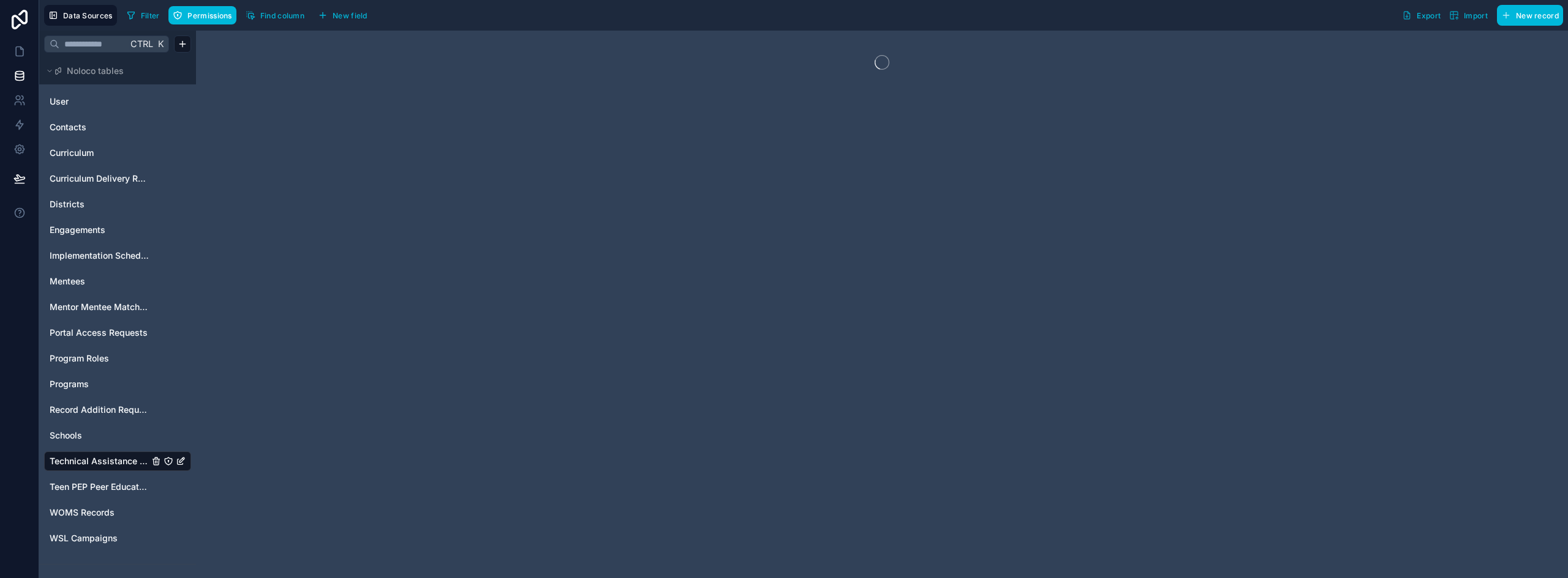
click at [91, 481] on span "Teen PEP Peer Educator Enrollment" at bounding box center [100, 488] width 100 height 13
